Goal: Information Seeking & Learning: Learn about a topic

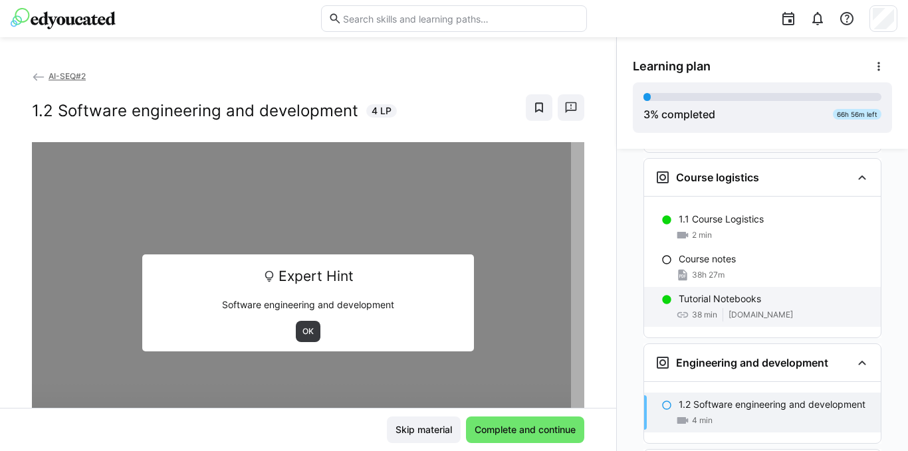
scroll to position [533, 0]
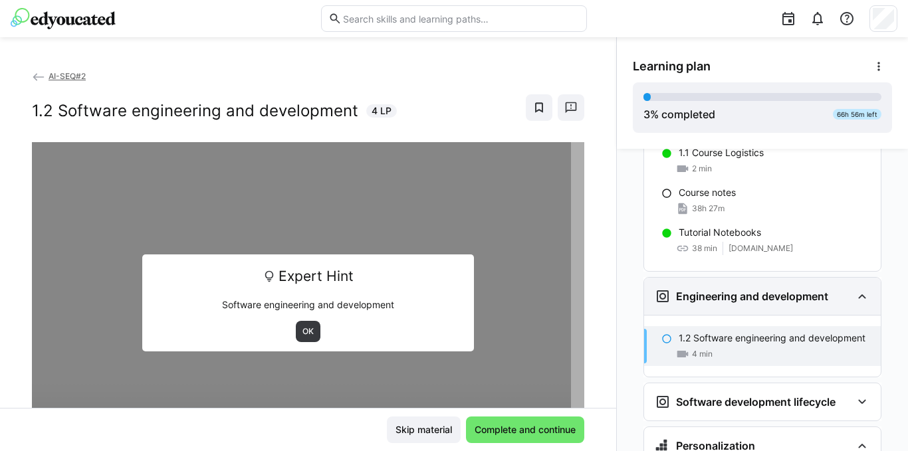
click at [854, 288] on eds-icon at bounding box center [862, 296] width 16 height 16
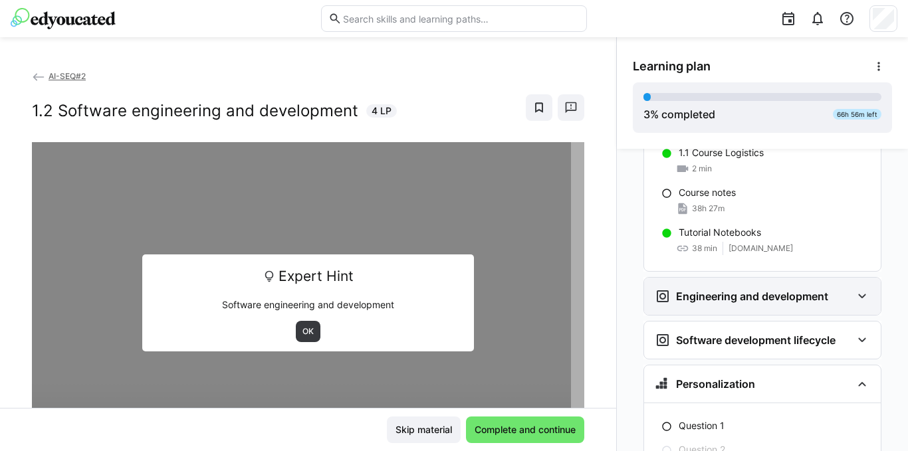
click at [856, 288] on eds-icon at bounding box center [862, 296] width 16 height 16
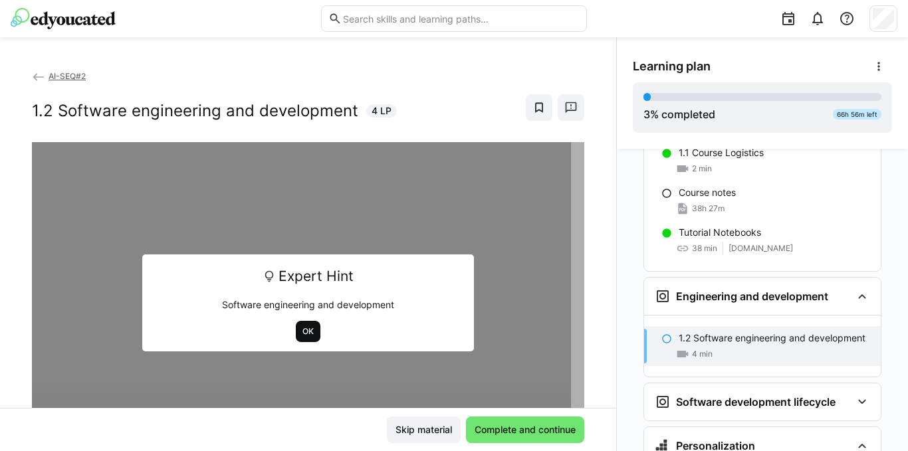
click at [303, 336] on span "OK" at bounding box center [308, 331] width 14 height 11
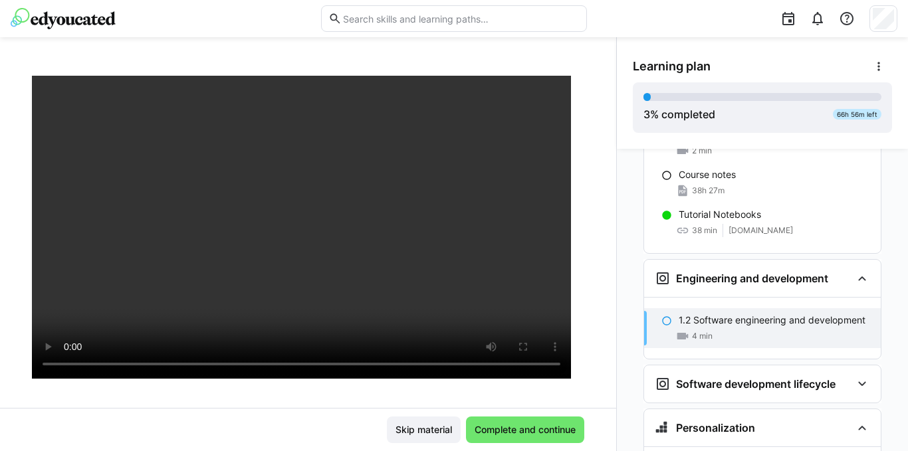
scroll to position [600, 0]
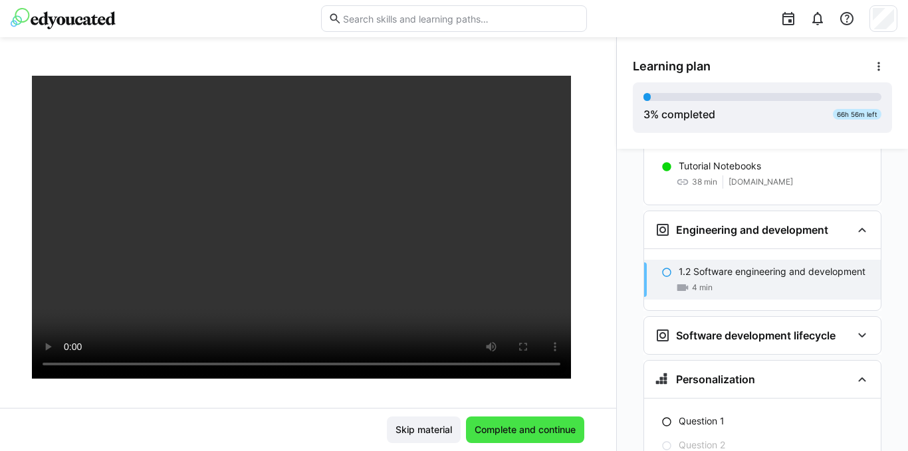
click at [498, 422] on span "Complete and continue" at bounding box center [525, 430] width 118 height 27
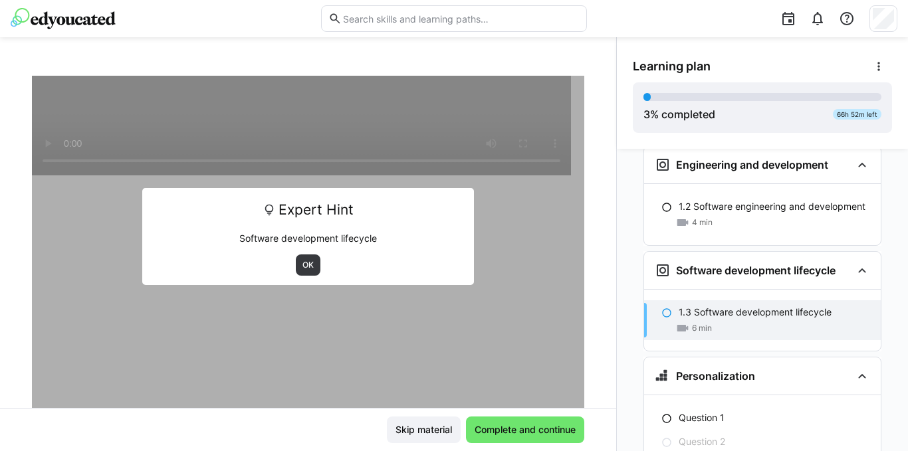
scroll to position [733, 0]
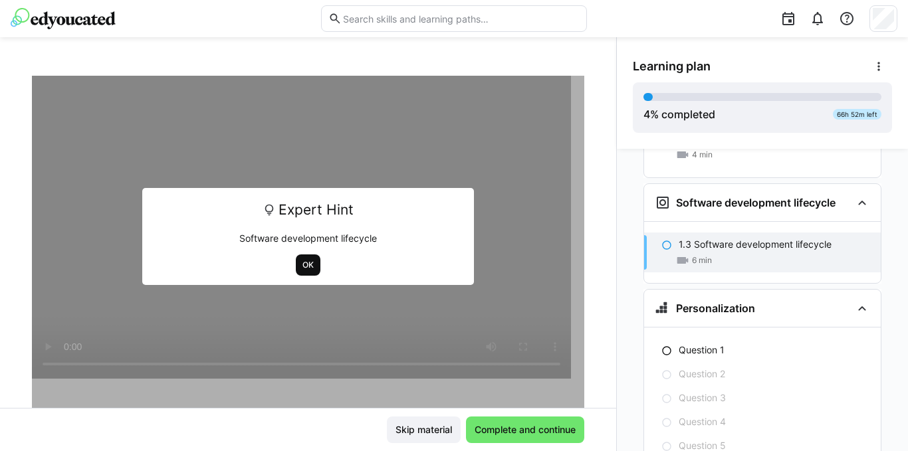
click at [301, 266] on span "OK" at bounding box center [308, 265] width 14 height 11
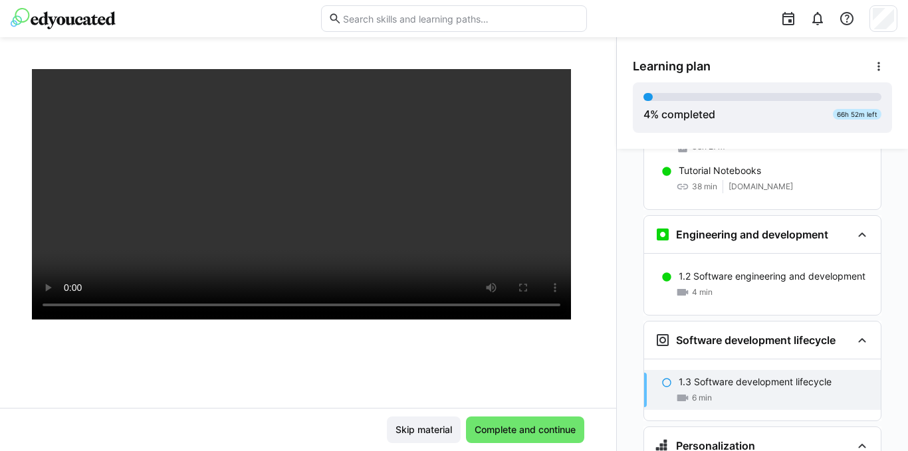
scroll to position [133, 0]
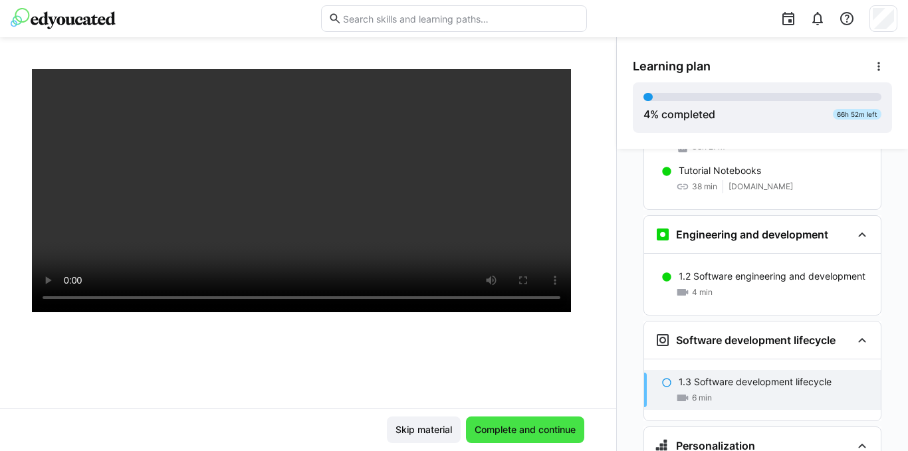
click at [501, 429] on span "Complete and continue" at bounding box center [524, 429] width 105 height 13
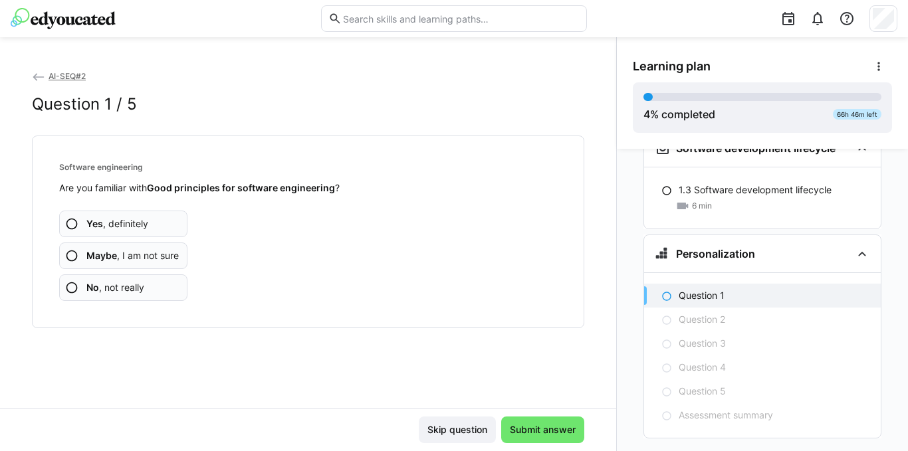
scroll to position [795, 0]
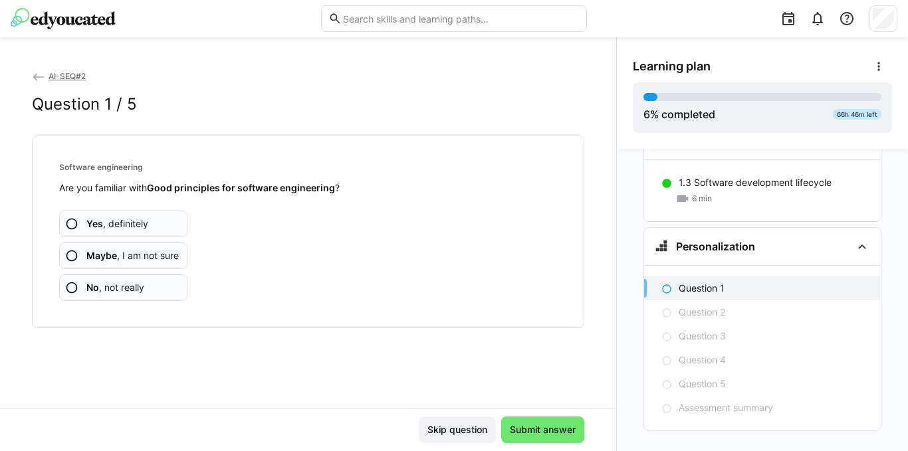
click at [73, 255] on eds-icon at bounding box center [71, 255] width 13 height 13
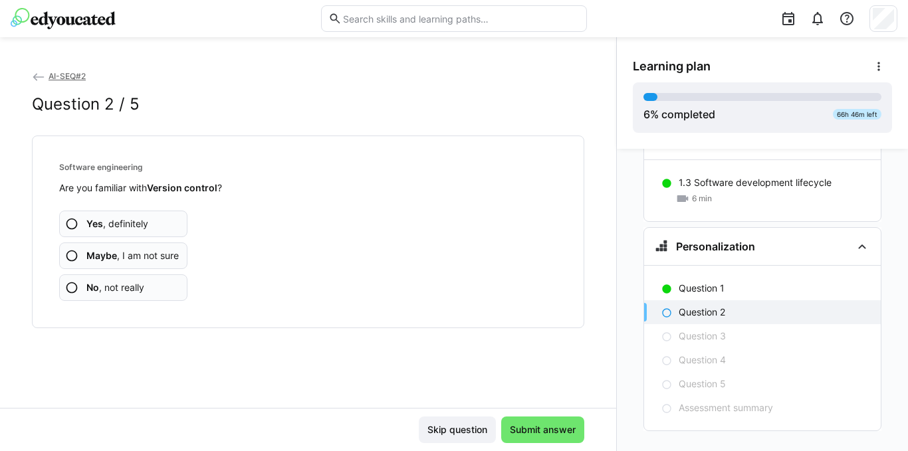
click at [70, 256] on eds-icon at bounding box center [71, 255] width 13 height 13
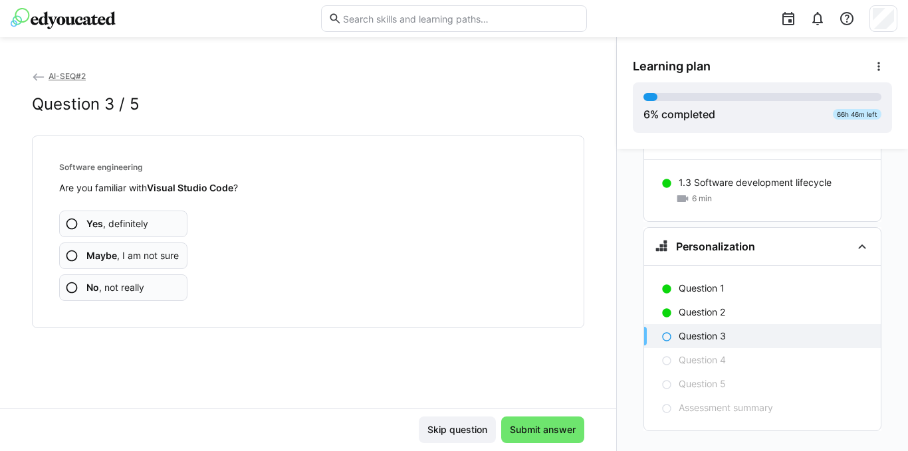
click at [73, 223] on eds-icon at bounding box center [71, 223] width 13 height 13
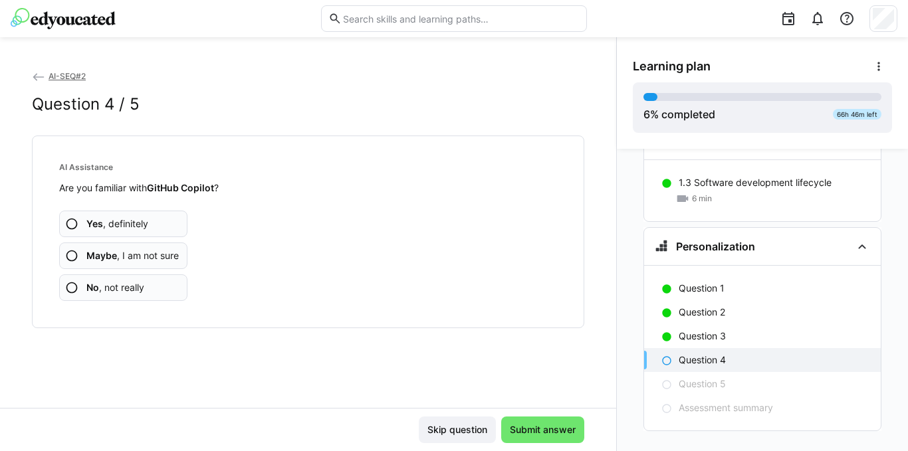
click at [71, 254] on eds-icon at bounding box center [71, 255] width 13 height 13
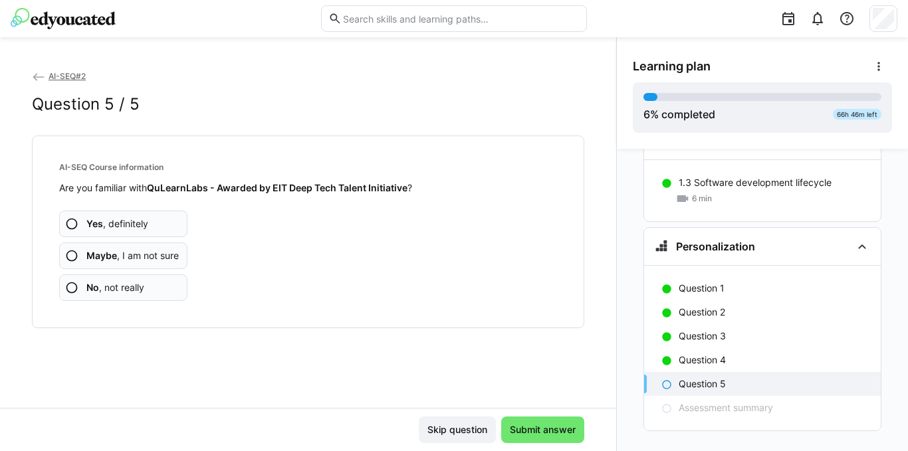
click at [73, 223] on eds-icon at bounding box center [71, 223] width 13 height 13
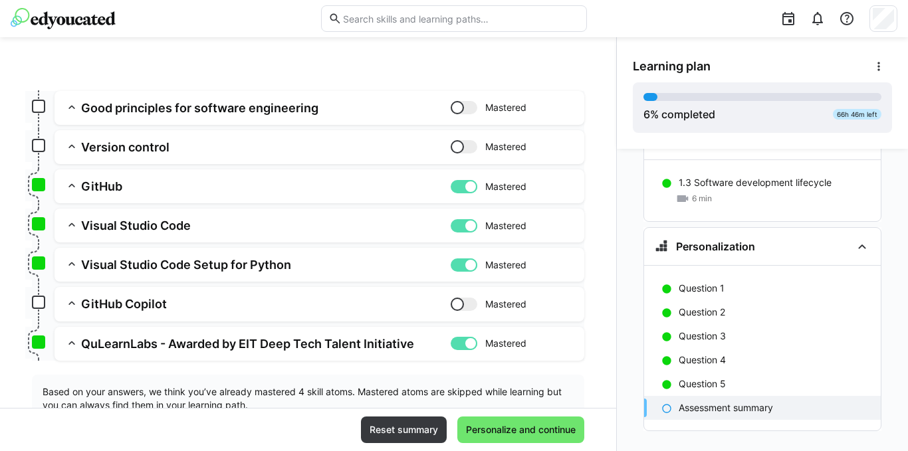
scroll to position [133, 0]
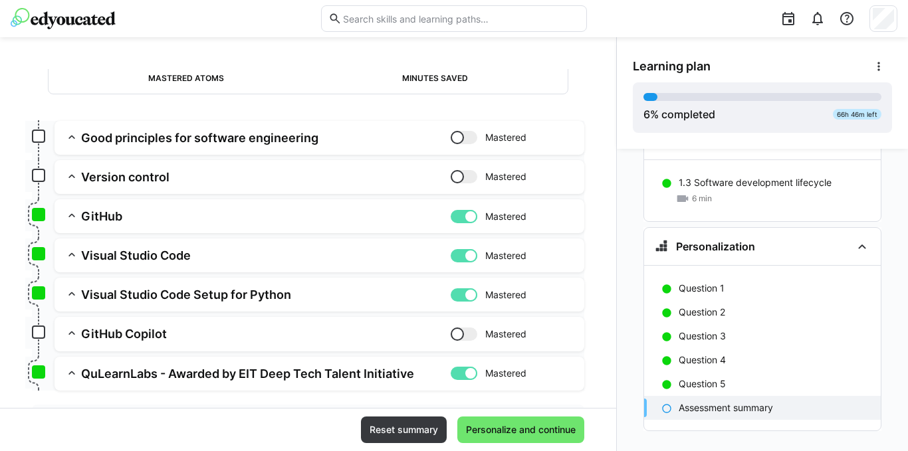
click at [452, 330] on div at bounding box center [463, 334] width 27 height 13
click at [460, 179] on div at bounding box center [463, 176] width 27 height 13
click at [464, 179] on div at bounding box center [470, 176] width 13 height 13
click at [404, 431] on span "Reset summary" at bounding box center [403, 429] width 72 height 13
click at [406, 431] on span "Reset summary" at bounding box center [403, 429] width 72 height 13
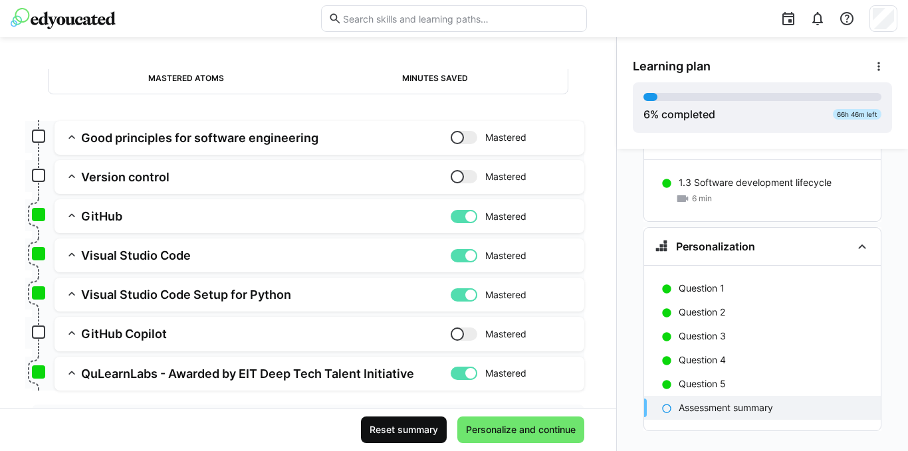
click at [406, 429] on span "Reset summary" at bounding box center [403, 429] width 72 height 13
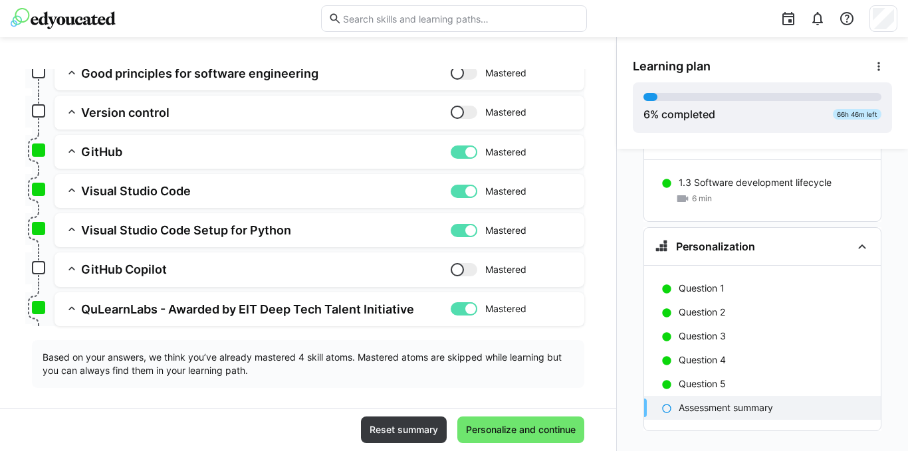
scroll to position [209, 0]
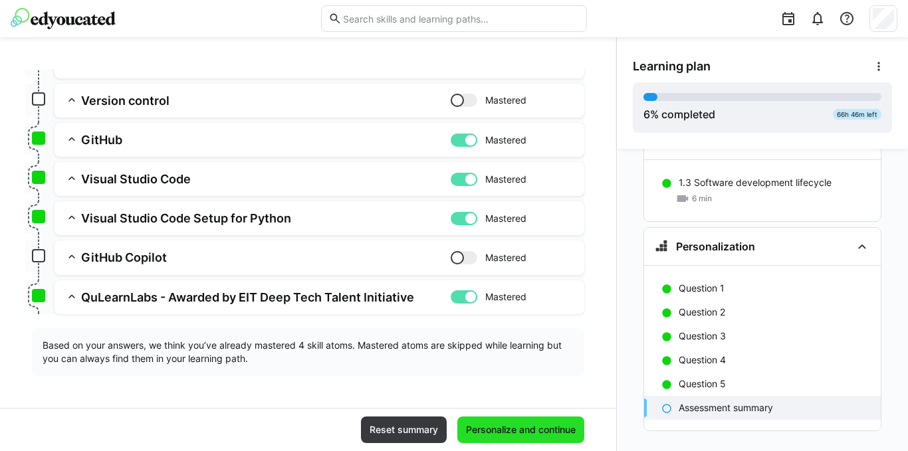
click at [509, 430] on span "Personalize and continue" at bounding box center [521, 429] width 114 height 13
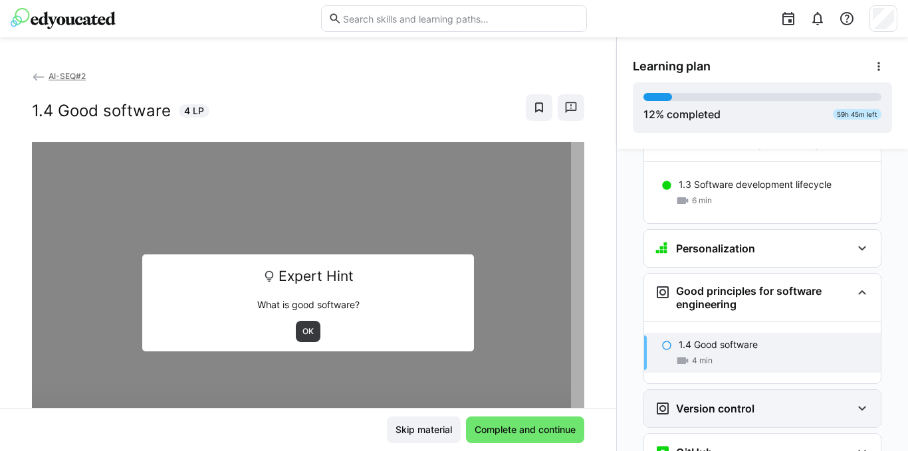
scroll to position [763, 0]
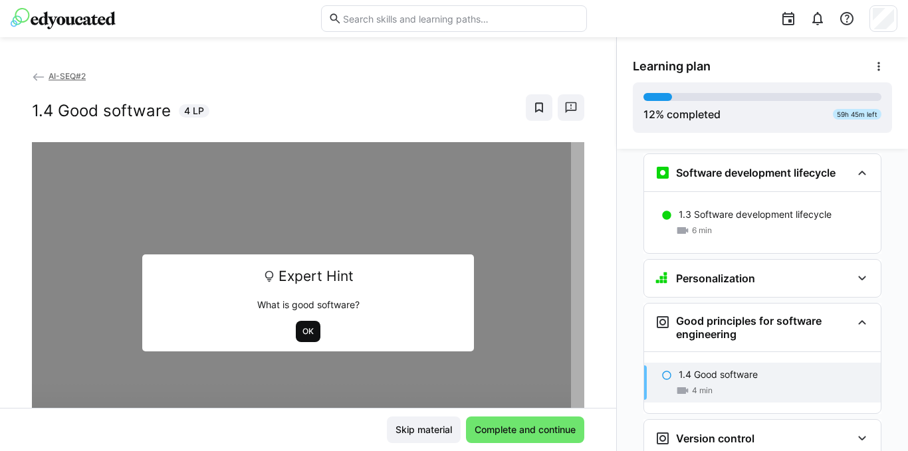
click at [301, 330] on span "OK" at bounding box center [308, 331] width 14 height 11
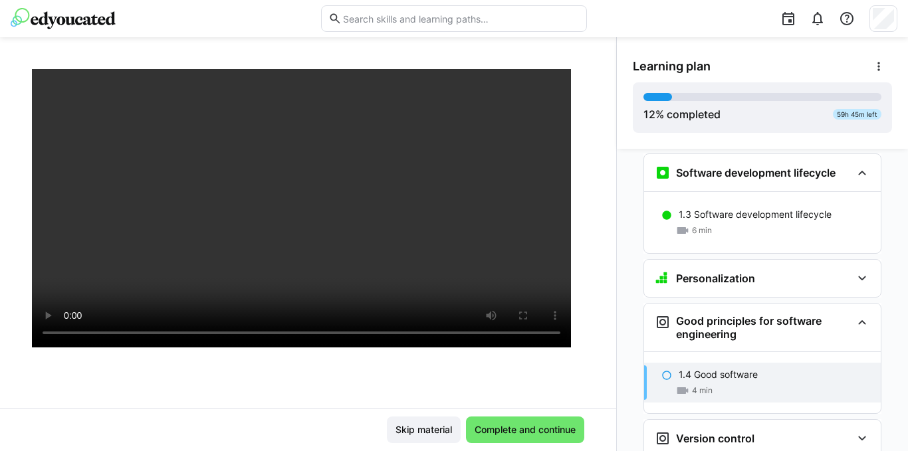
scroll to position [133, 0]
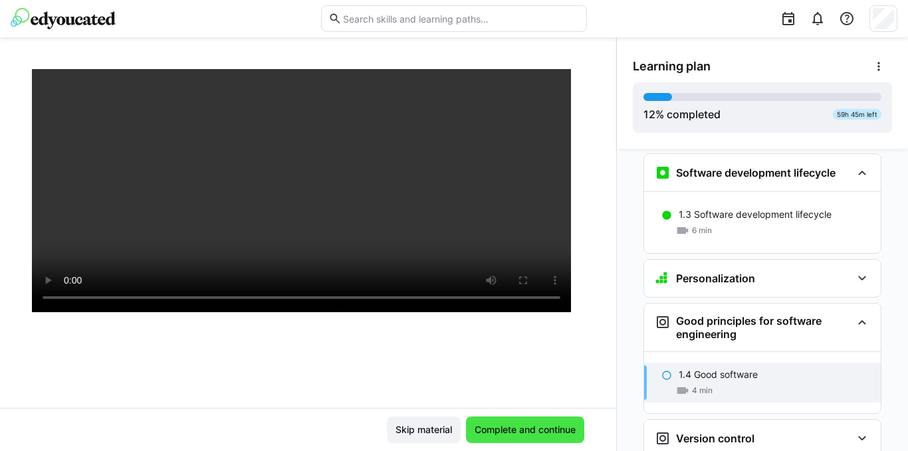
click at [541, 431] on span "Complete and continue" at bounding box center [524, 429] width 105 height 13
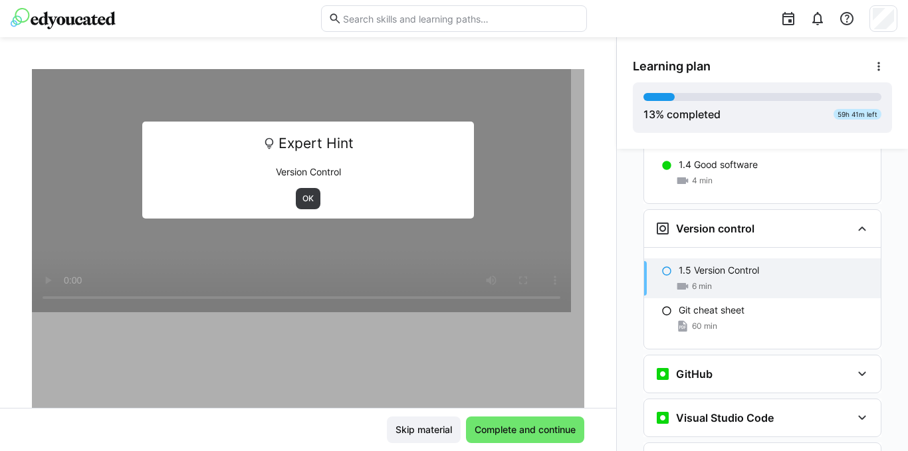
scroll to position [945, 0]
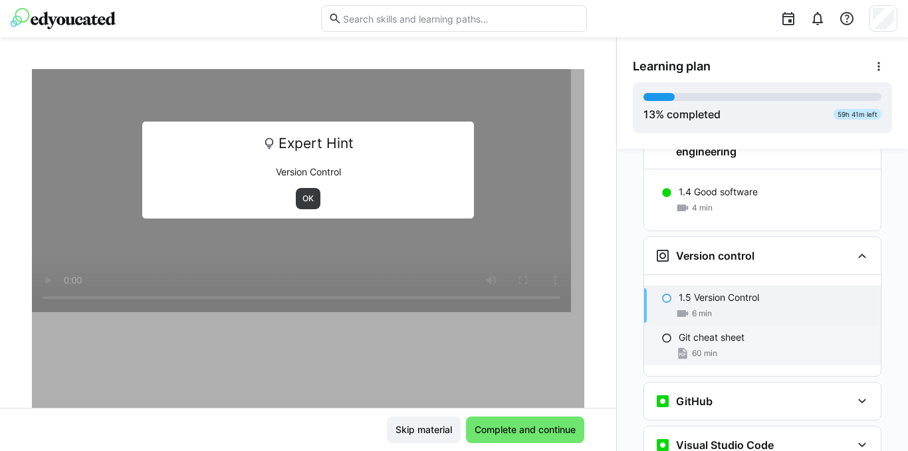
click at [712, 326] on div "Git cheat sheet 60 min" at bounding box center [762, 346] width 237 height 40
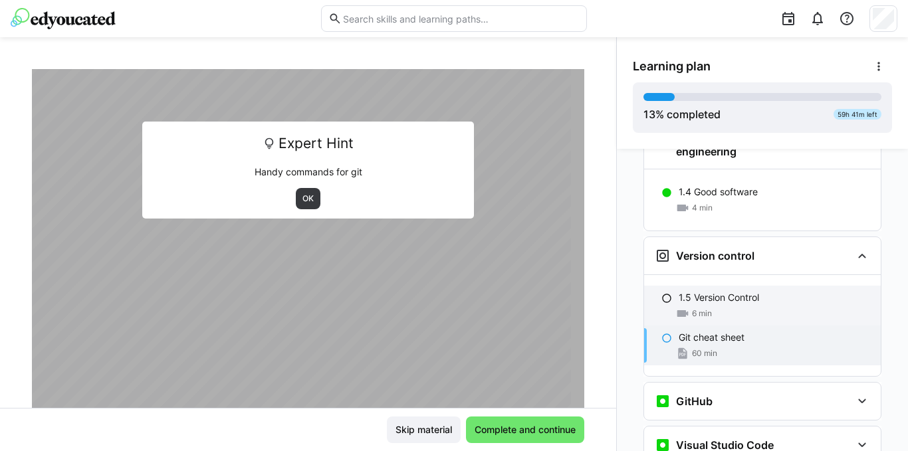
click at [710, 291] on p "1.5 Version Control" at bounding box center [718, 297] width 80 height 13
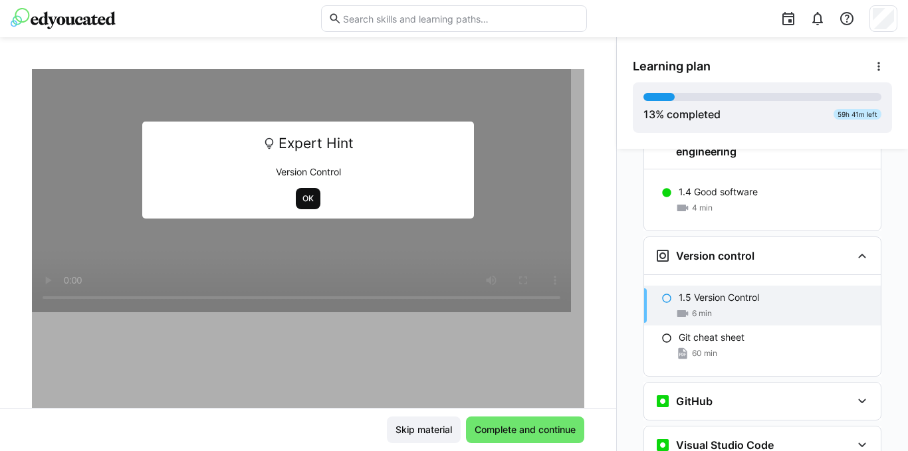
click at [301, 196] on span "OK" at bounding box center [308, 198] width 14 height 11
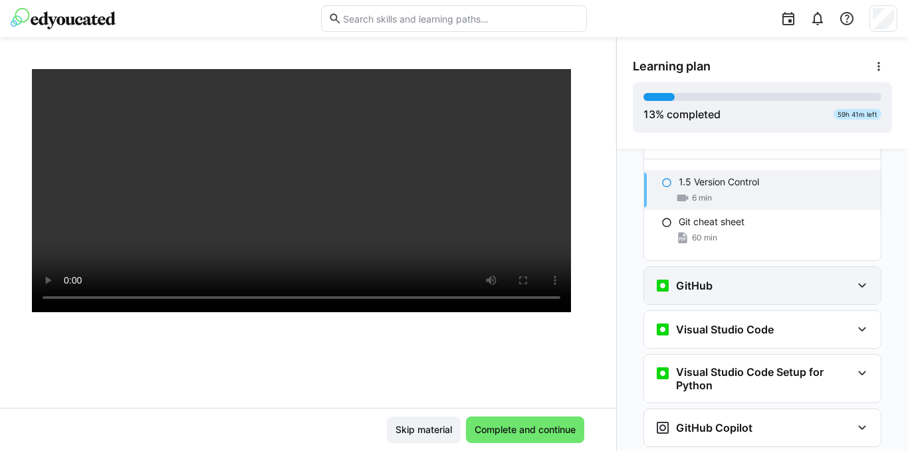
scroll to position [1012, 0]
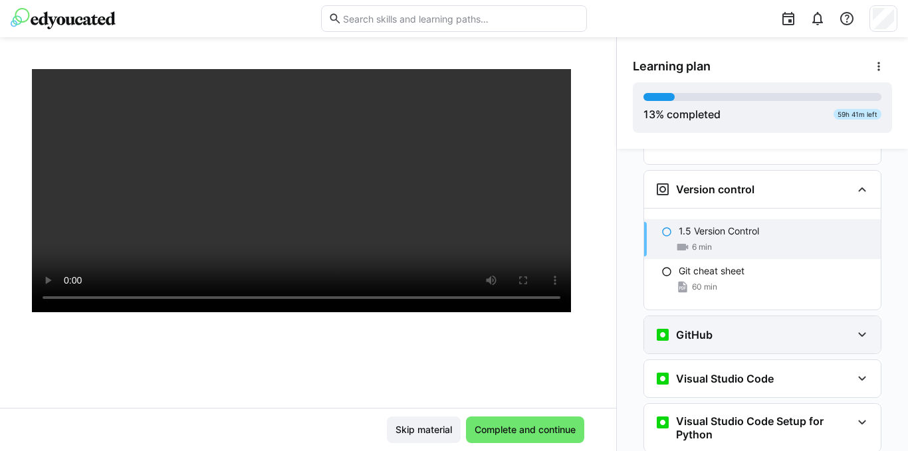
click at [854, 327] on eds-icon at bounding box center [862, 335] width 16 height 16
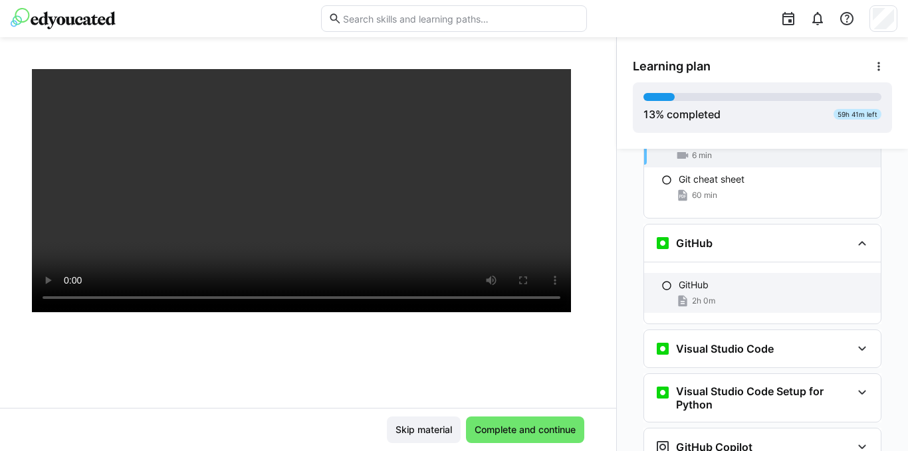
scroll to position [1145, 0]
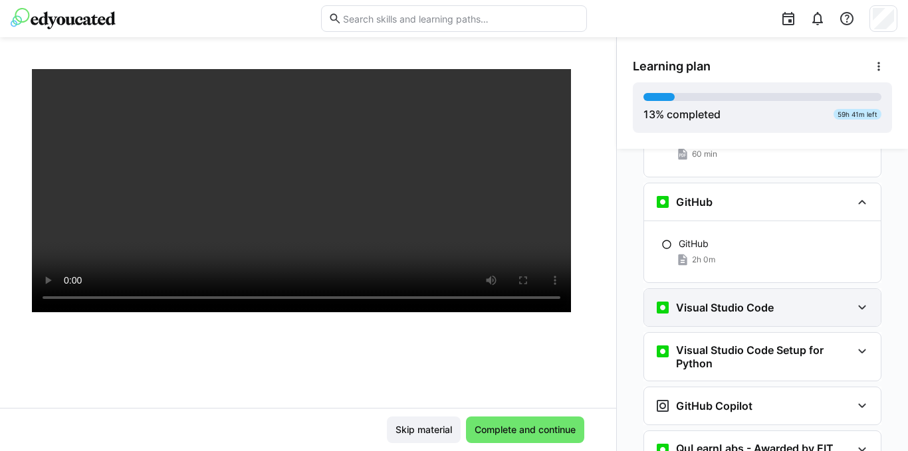
click at [854, 300] on eds-icon at bounding box center [862, 308] width 16 height 16
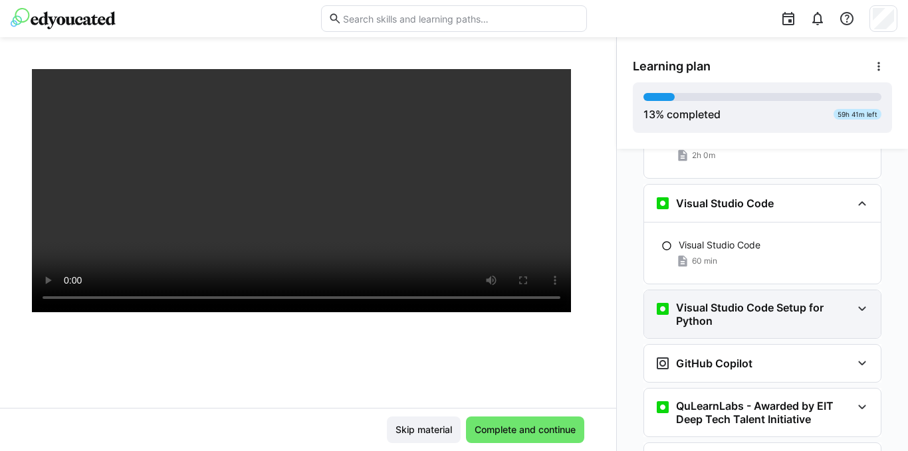
scroll to position [1278, 0]
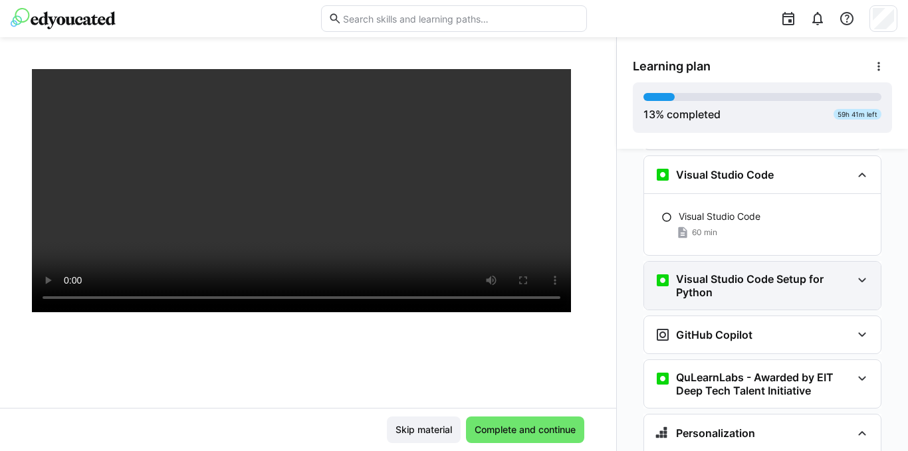
click at [854, 272] on eds-icon at bounding box center [862, 280] width 16 height 16
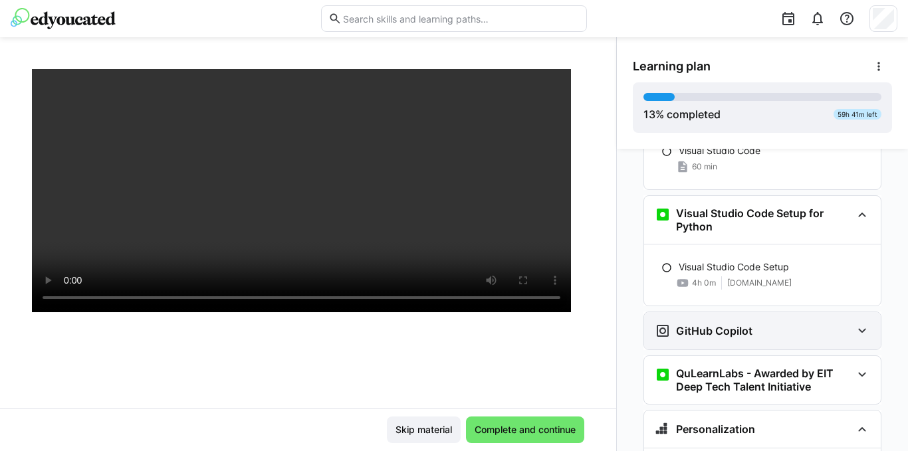
scroll to position [1344, 0]
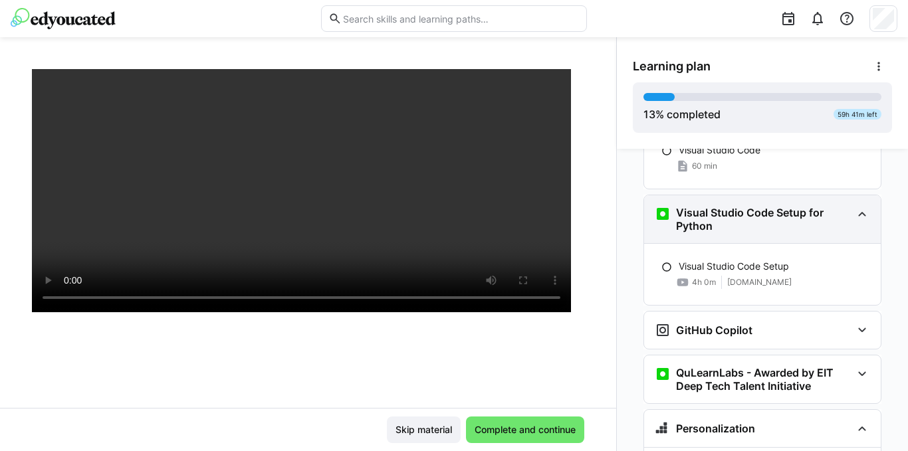
click at [854, 206] on eds-icon at bounding box center [862, 214] width 16 height 16
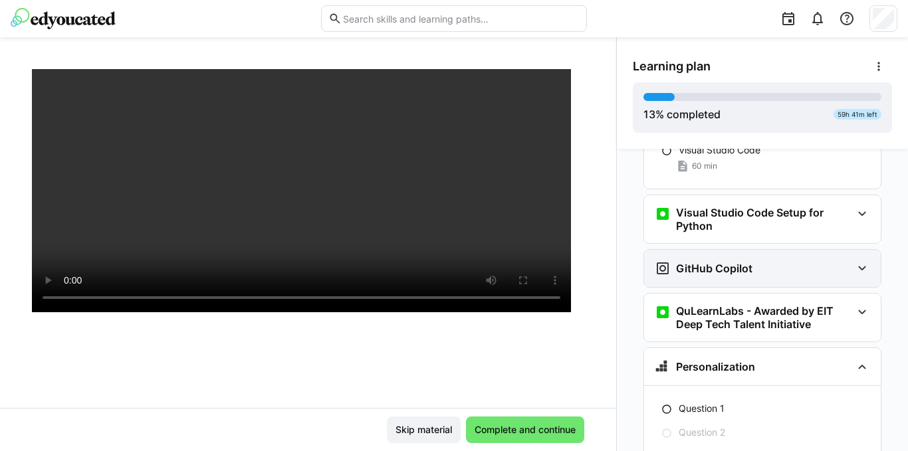
click at [854, 260] on eds-icon at bounding box center [862, 268] width 16 height 16
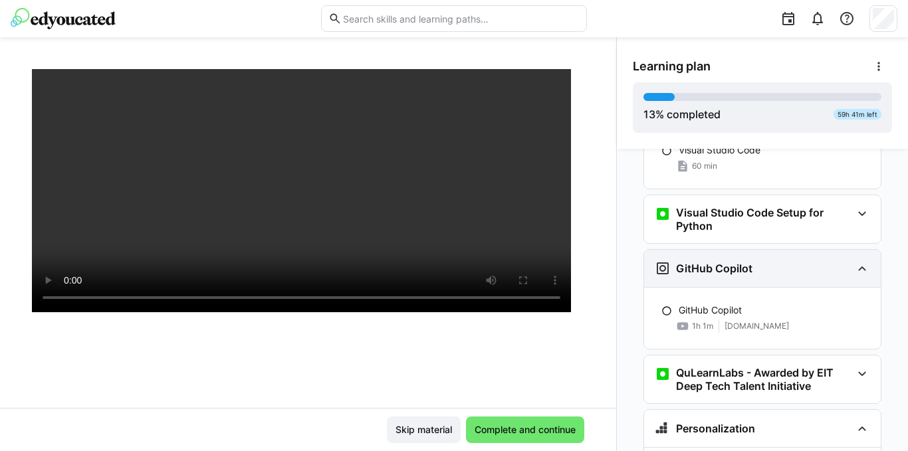
click at [857, 260] on eds-icon at bounding box center [862, 268] width 16 height 16
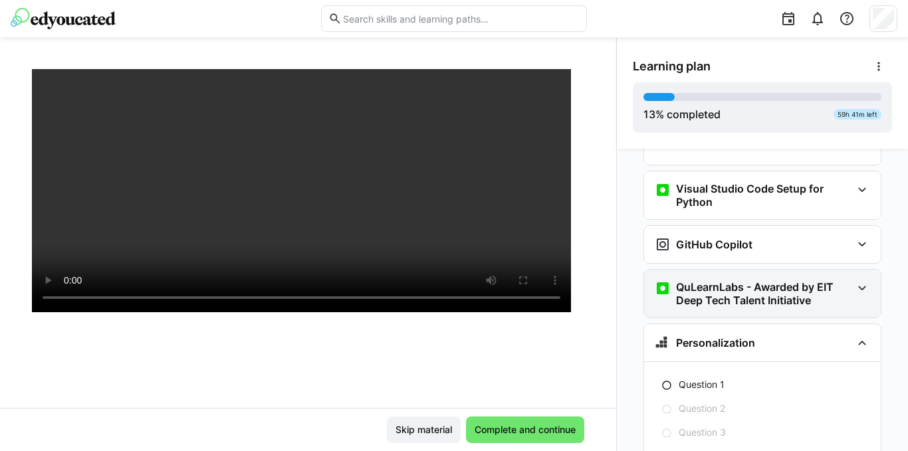
scroll to position [1398, 0]
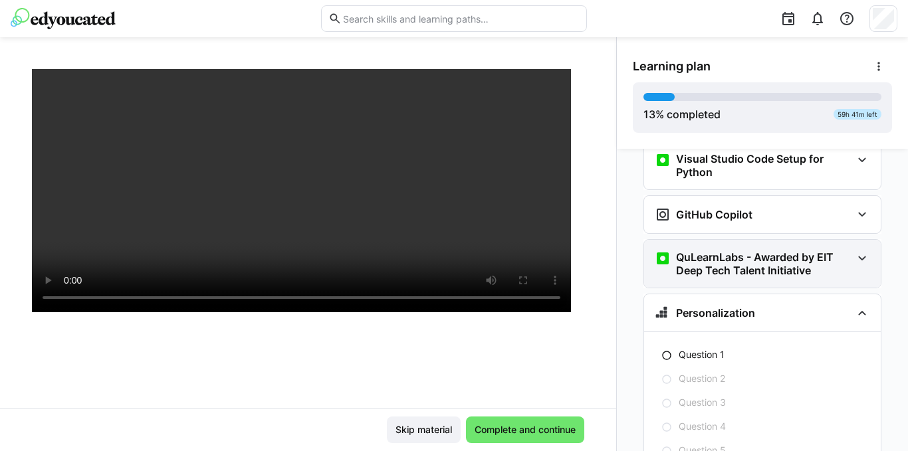
click at [855, 250] on eds-icon at bounding box center [862, 258] width 16 height 16
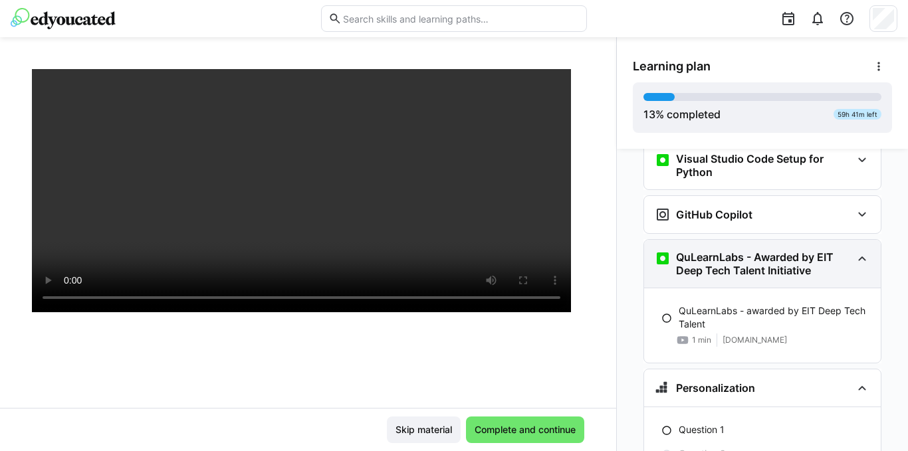
click at [860, 245] on div "QuLearnLabs - Awarded by EIT Deep Tech Talent Initiative" at bounding box center [762, 264] width 237 height 48
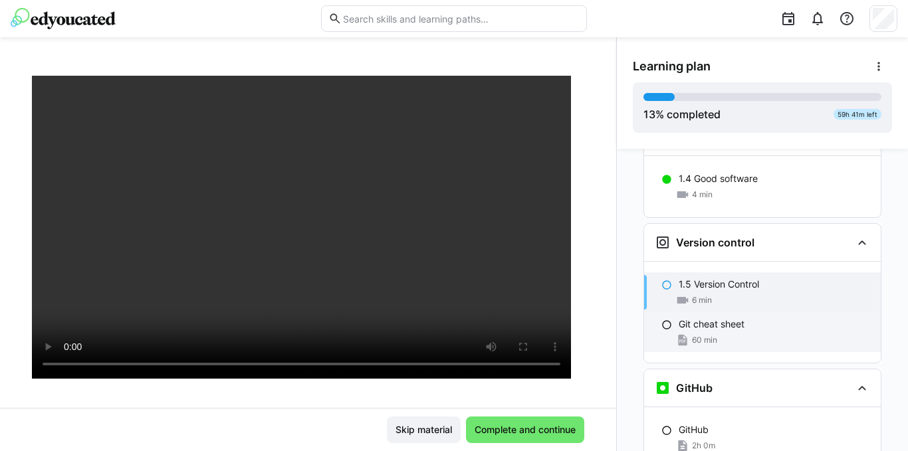
scroll to position [999, 0]
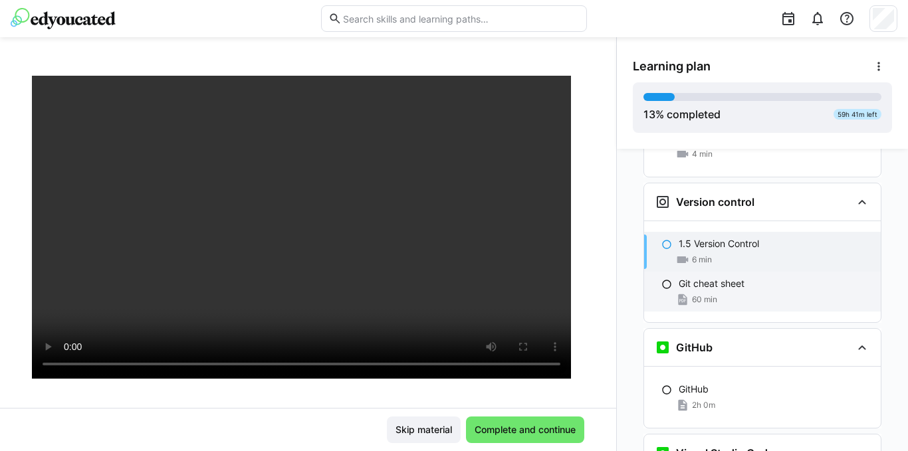
click at [781, 277] on div "Git cheat sheet" at bounding box center [773, 283] width 191 height 13
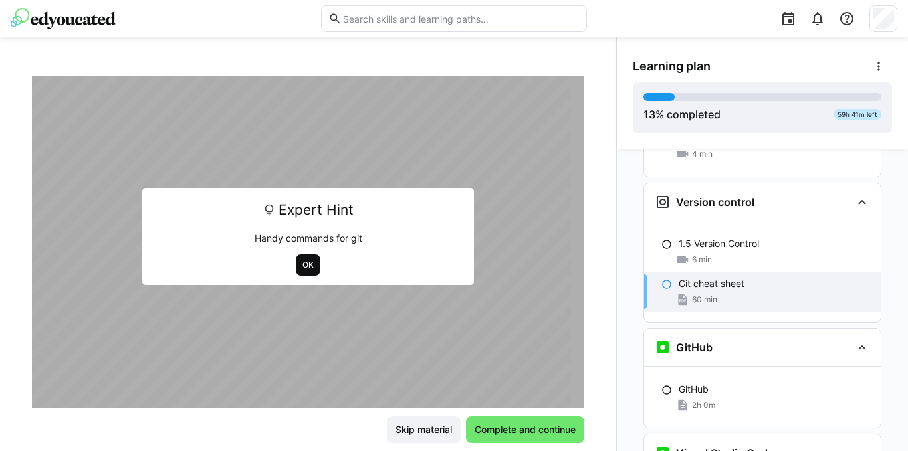
click at [303, 262] on span "OK" at bounding box center [308, 265] width 14 height 11
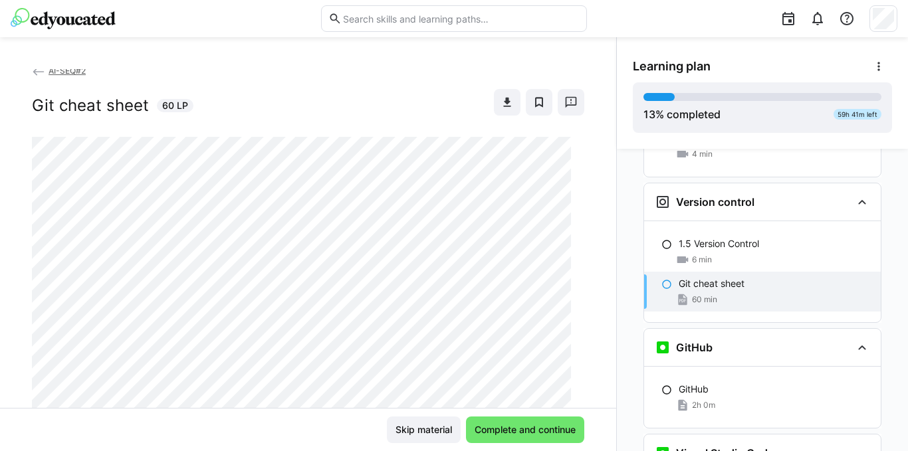
scroll to position [0, 0]
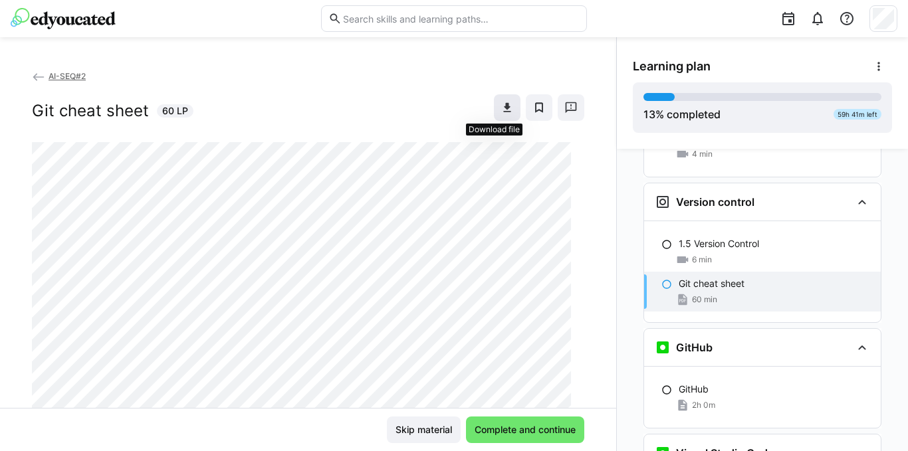
click at [496, 114] on span at bounding box center [507, 107] width 27 height 27
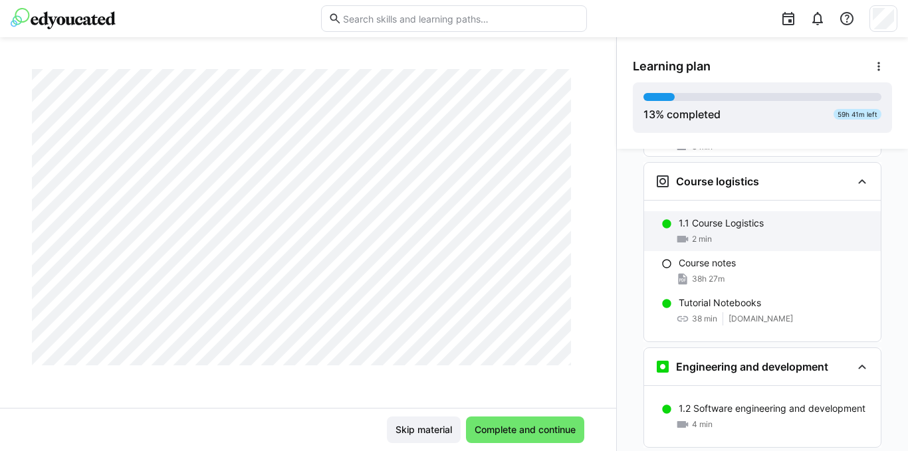
scroll to position [465, 0]
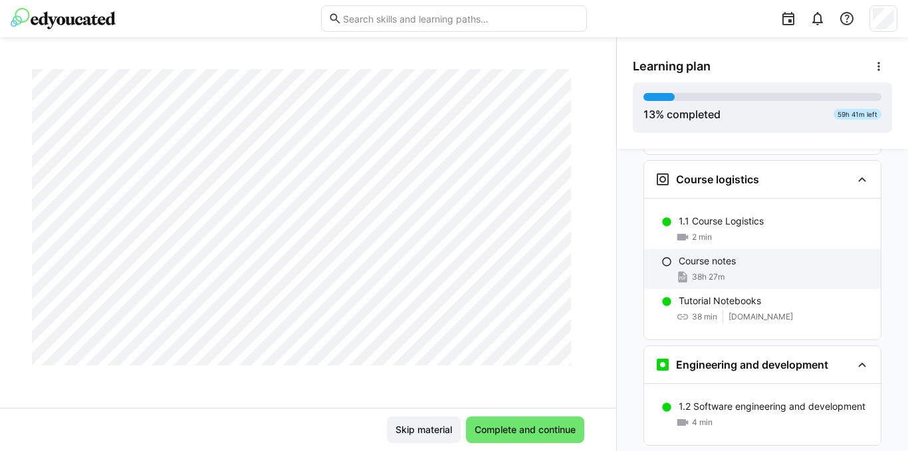
click at [776, 249] on div "Course notes 38h 27m" at bounding box center [762, 269] width 237 height 40
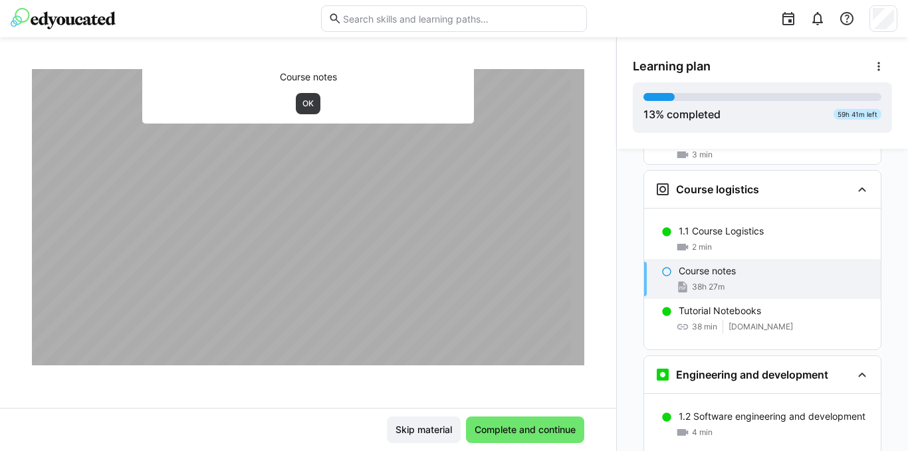
scroll to position [0, 0]
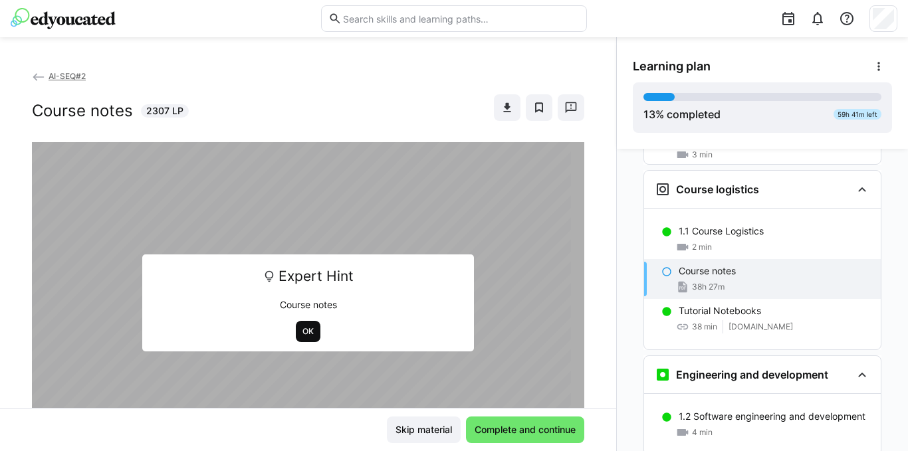
click at [301, 330] on span "OK" at bounding box center [308, 331] width 14 height 11
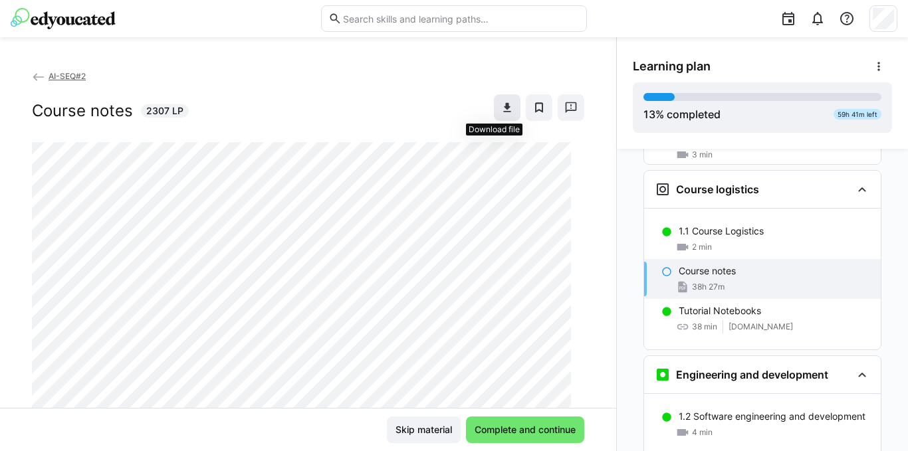
click at [500, 107] on eds-icon at bounding box center [506, 107] width 13 height 13
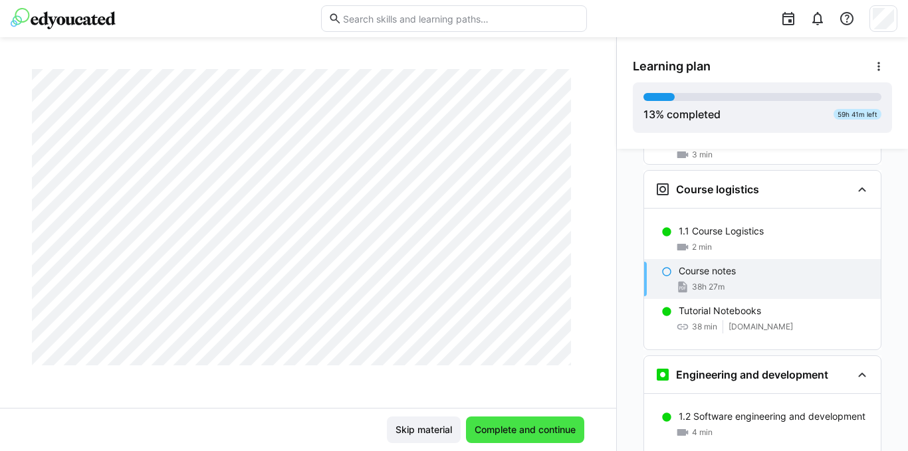
click at [492, 430] on span "Complete and continue" at bounding box center [524, 429] width 105 height 13
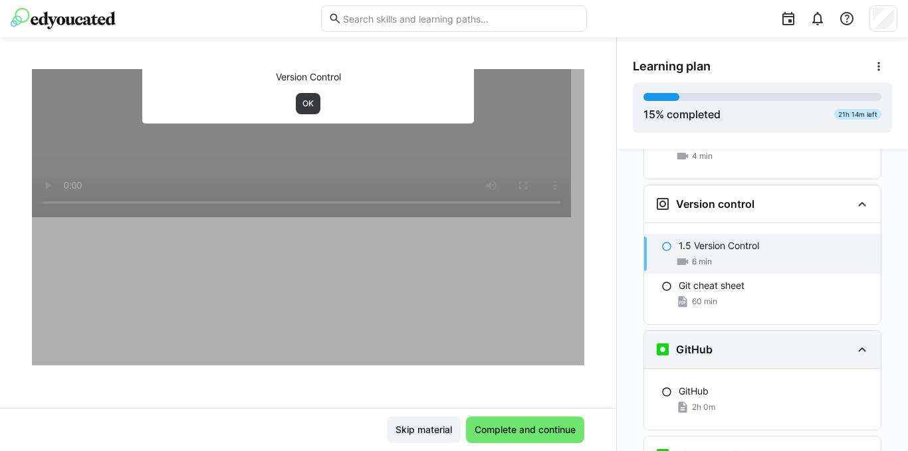
scroll to position [1012, 0]
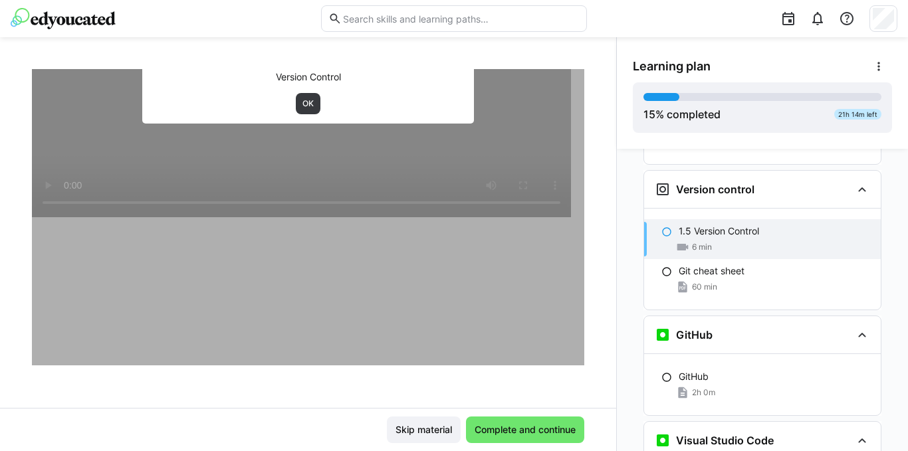
click at [750, 240] on div "6 min" at bounding box center [773, 246] width 191 height 13
click at [747, 240] on div "6 min" at bounding box center [773, 246] width 191 height 13
click at [308, 107] on span "OK" at bounding box center [308, 103] width 14 height 11
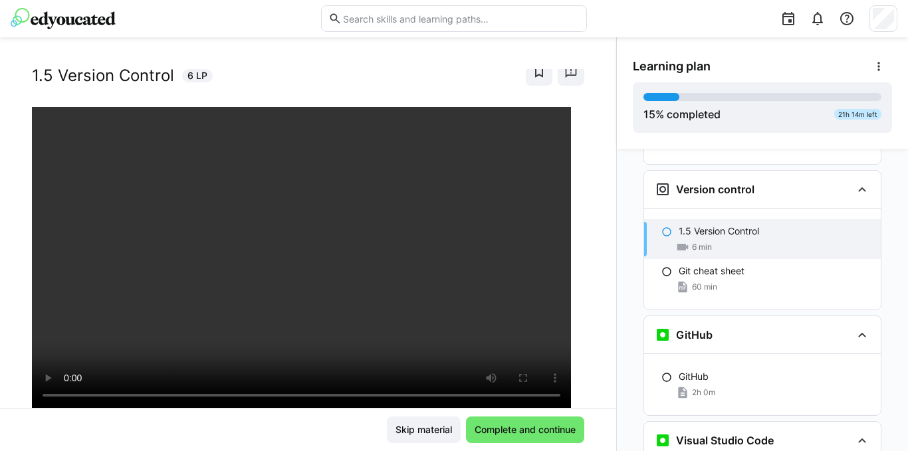
scroll to position [29, 0]
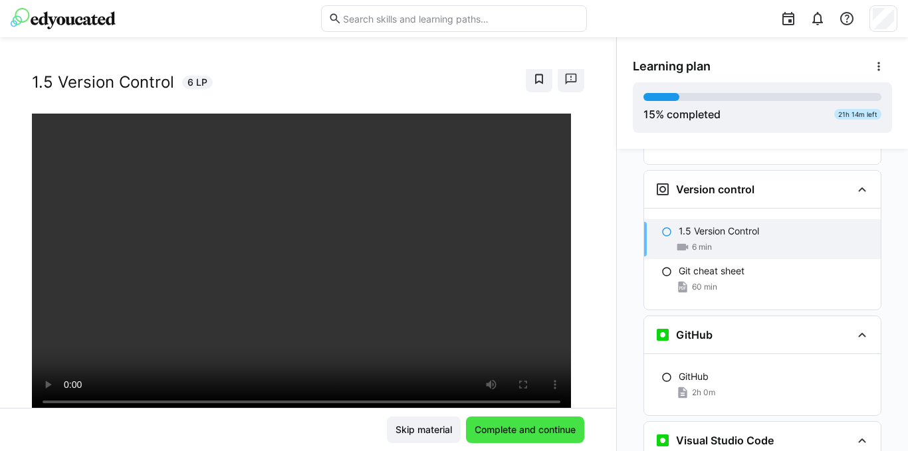
click at [521, 438] on span "Complete and continue" at bounding box center [525, 430] width 118 height 27
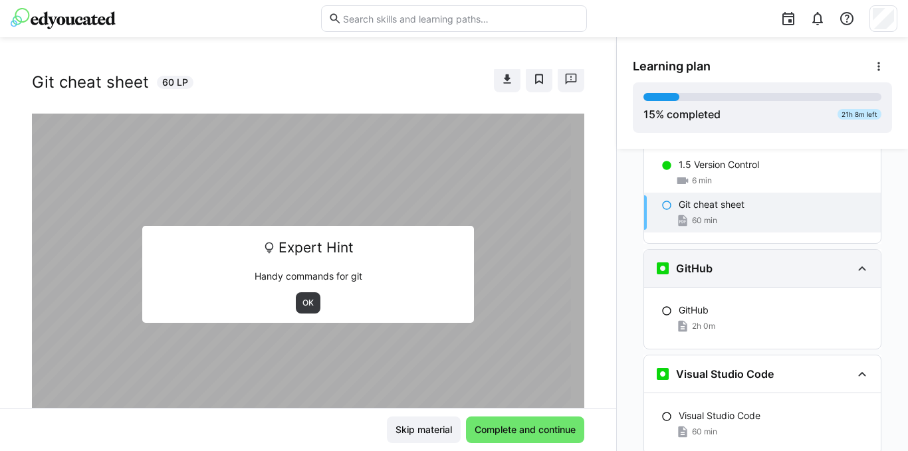
scroll to position [1012, 0]
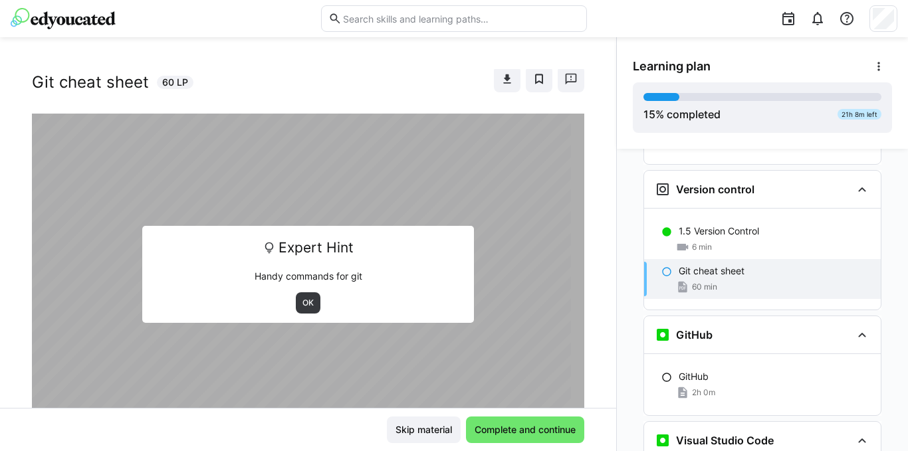
click at [705, 282] on span "60 min" at bounding box center [704, 287] width 25 height 11
click at [301, 302] on span "OK" at bounding box center [308, 303] width 14 height 11
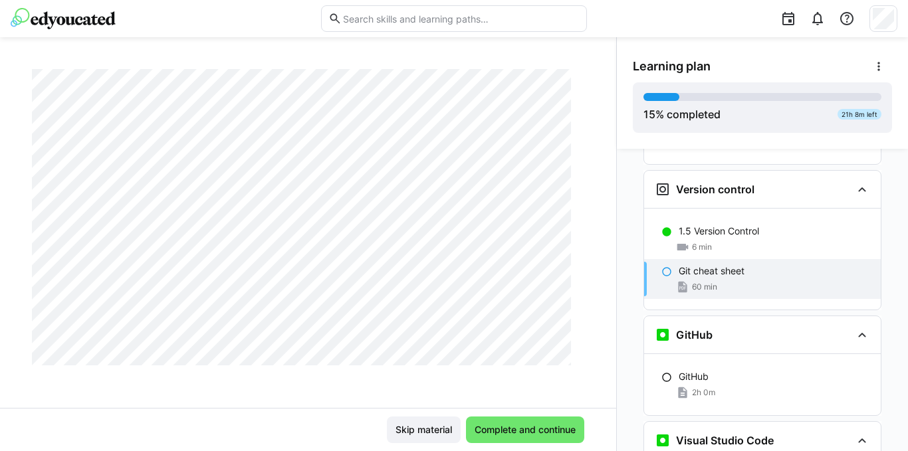
scroll to position [1141, 0]
click at [490, 430] on span "Complete and continue" at bounding box center [524, 429] width 105 height 13
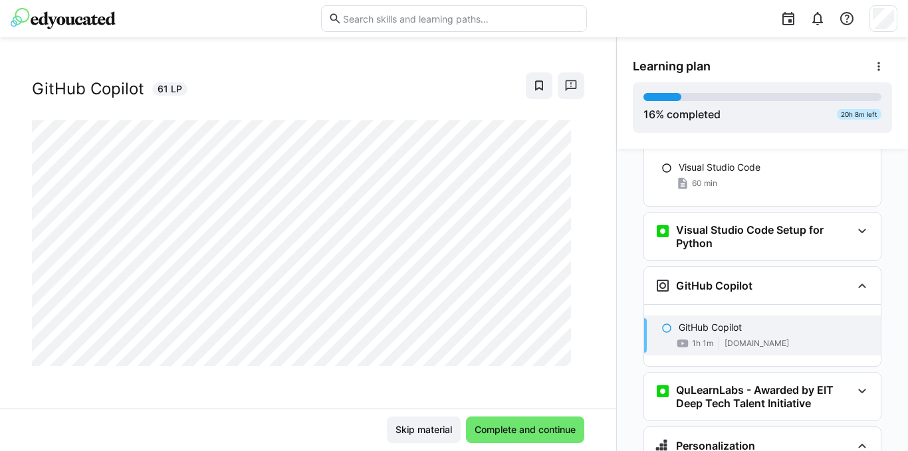
scroll to position [23, 0]
